Goal: Check status

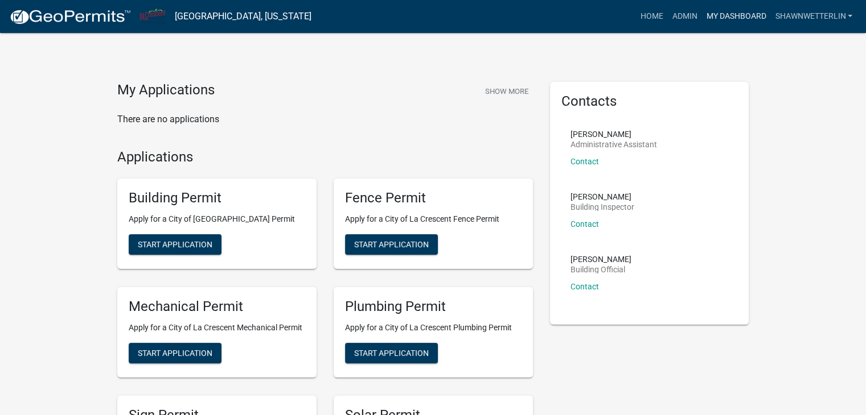
click at [721, 19] on link "My Dashboard" at bounding box center [735, 17] width 69 height 22
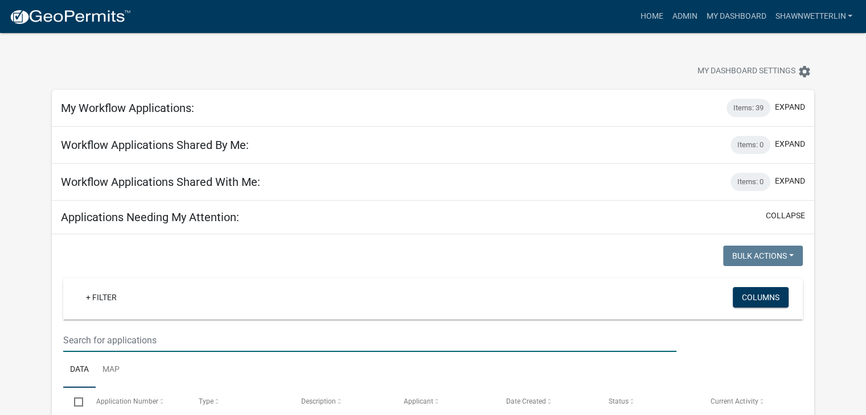
click at [143, 340] on input "text" at bounding box center [369, 340] width 613 height 23
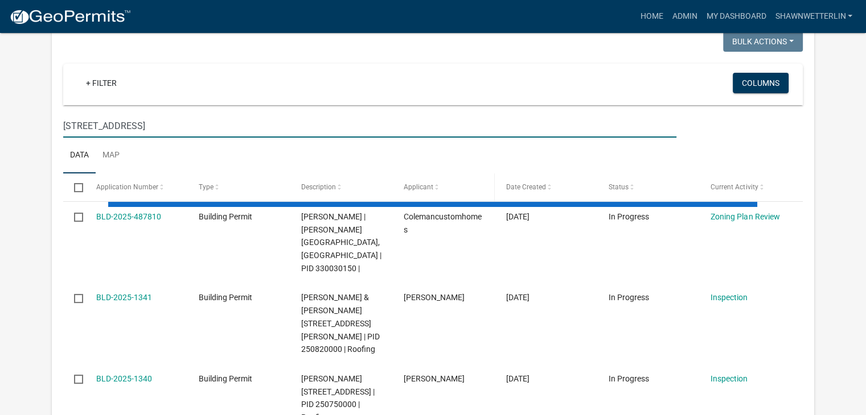
scroll to position [228, 0]
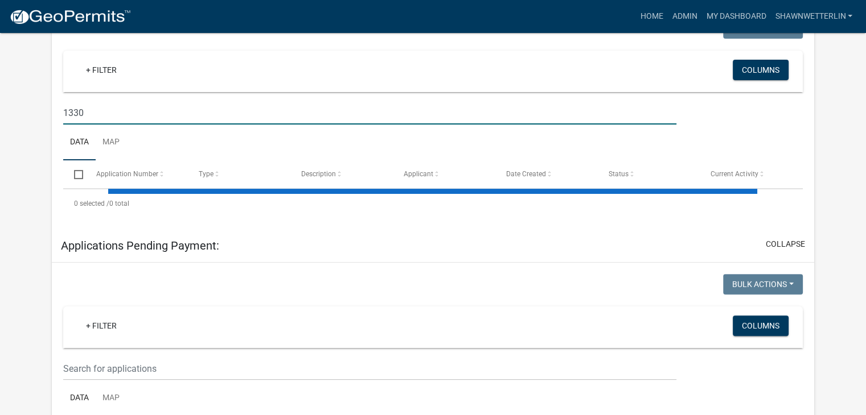
type input "1330"
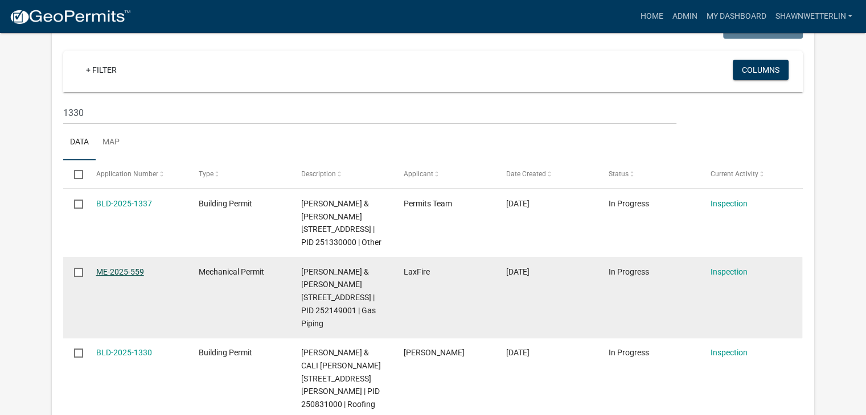
click at [136, 277] on link "ME-2025-559" at bounding box center [120, 272] width 48 height 9
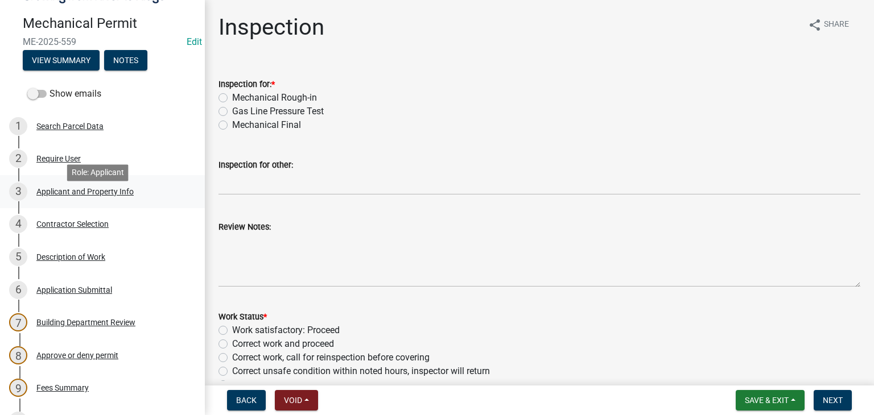
scroll to position [114, 0]
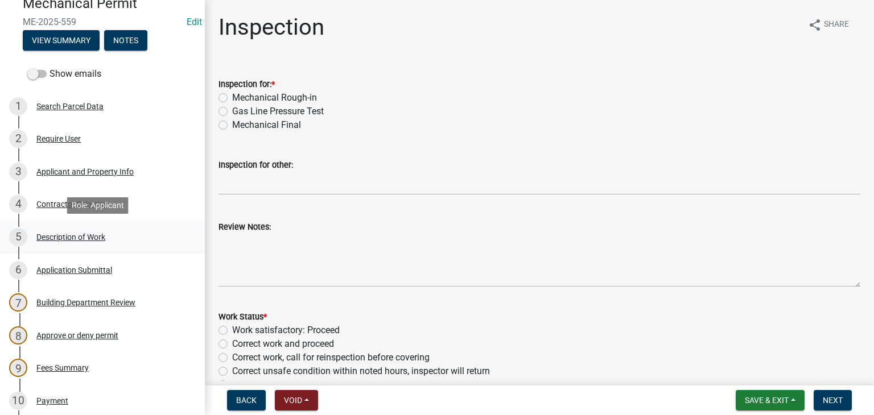
click at [69, 236] on div "Description of Work" at bounding box center [70, 237] width 69 height 8
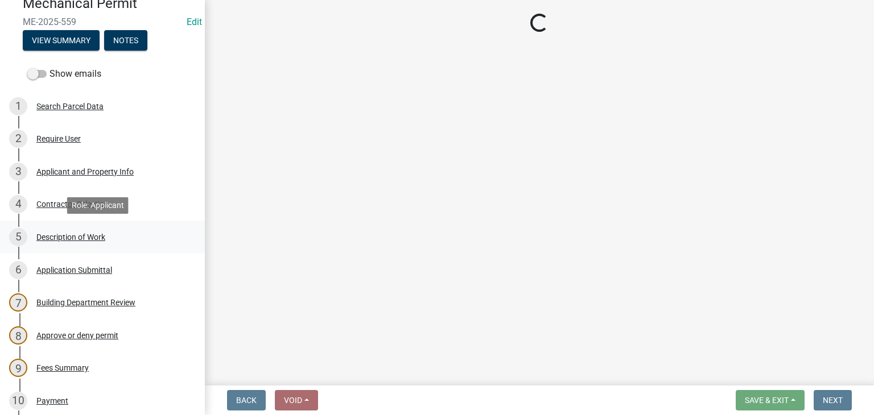
select select "ba376bc7-491f-4e2f-afbb-da92a65d87cf"
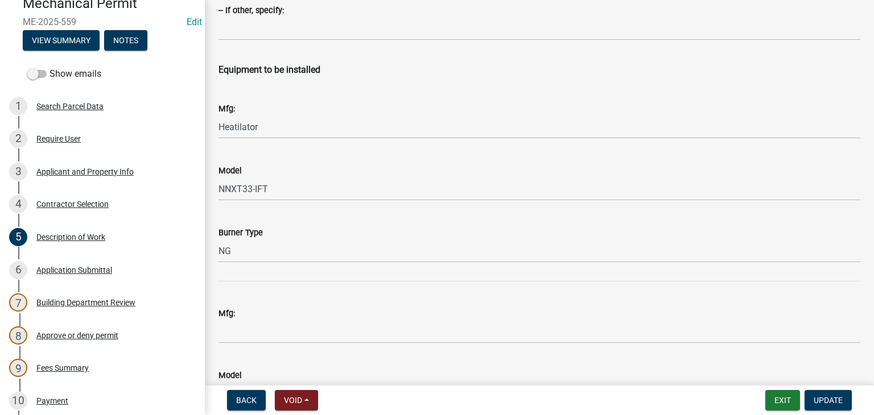
scroll to position [1594, 0]
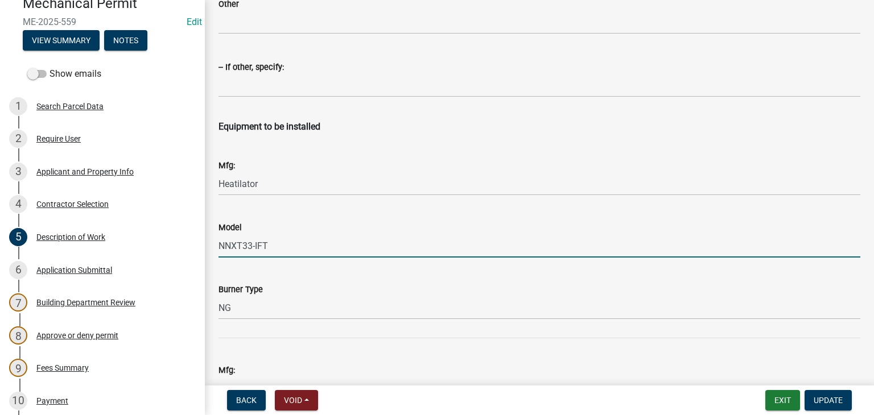
drag, startPoint x: 269, startPoint y: 246, endPoint x: 219, endPoint y: 244, distance: 50.2
click at [219, 244] on input "NNXT33-IFT" at bounding box center [540, 245] width 642 height 23
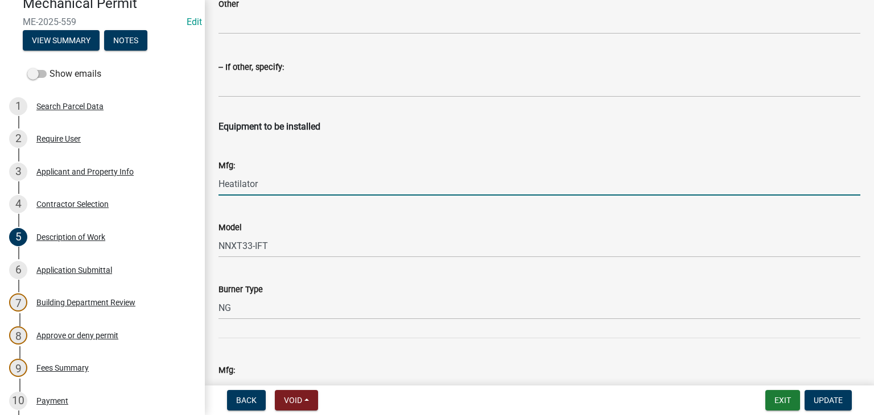
drag, startPoint x: 265, startPoint y: 185, endPoint x: 220, endPoint y: 187, distance: 44.4
click at [220, 187] on input "Heatilator" at bounding box center [540, 183] width 642 height 23
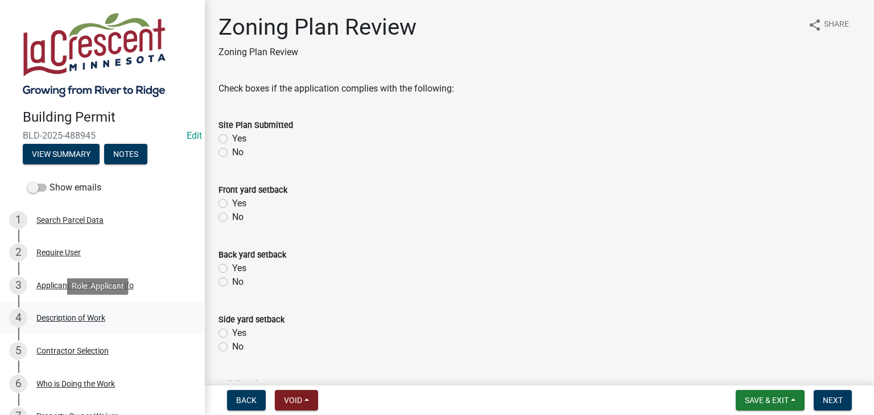
click at [73, 319] on div "Description of Work" at bounding box center [70, 318] width 69 height 8
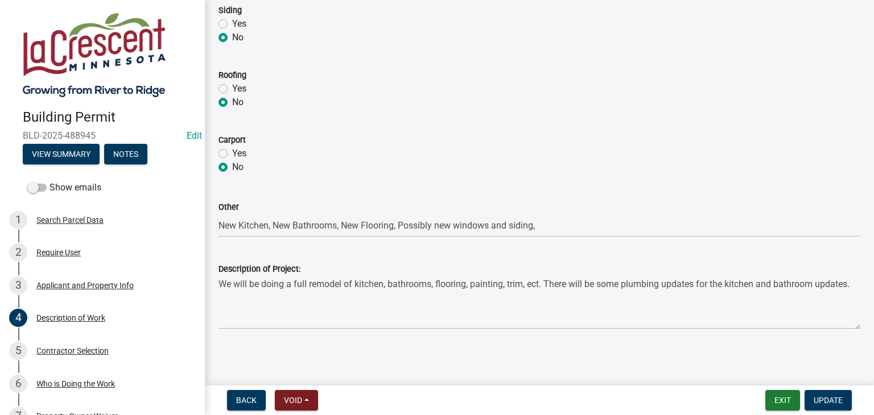
scroll to position [571, 0]
